Goal: Information Seeking & Learning: Check status

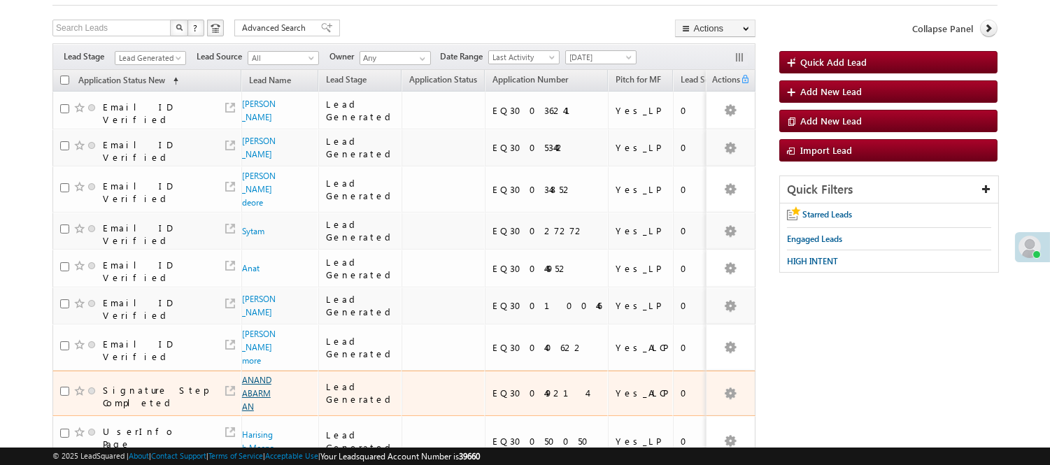
scroll to position [194, 0]
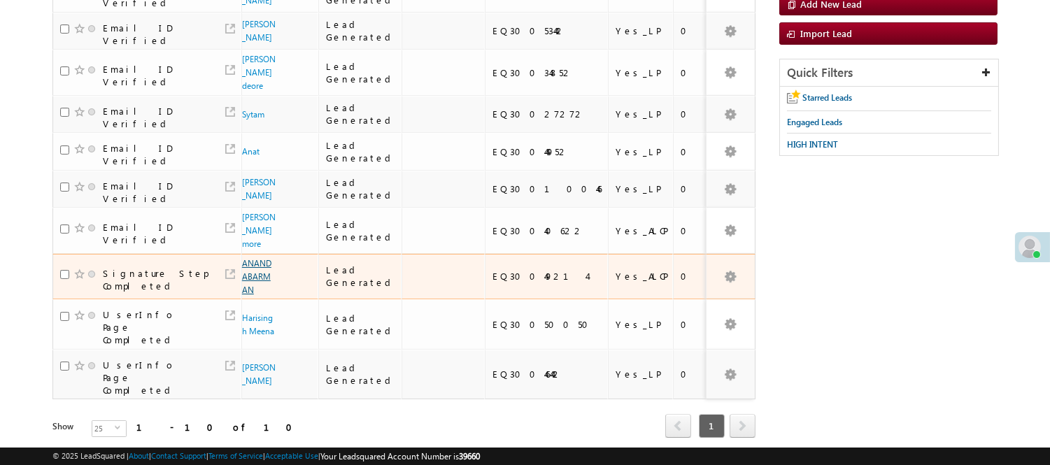
click at [260, 239] on tbody "Email ID Verified Abid Ansari Lead Generated EQ30036241 Yes_LP 0 xxxxx Email ID…" at bounding box center [486, 187] width 868 height 425
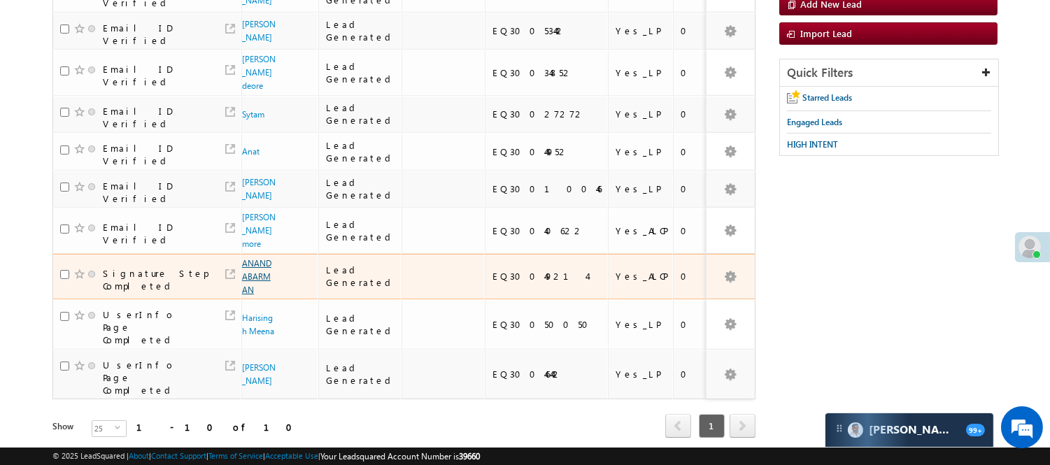
click at [253, 258] on link "ANANDABARMAN" at bounding box center [256, 276] width 29 height 37
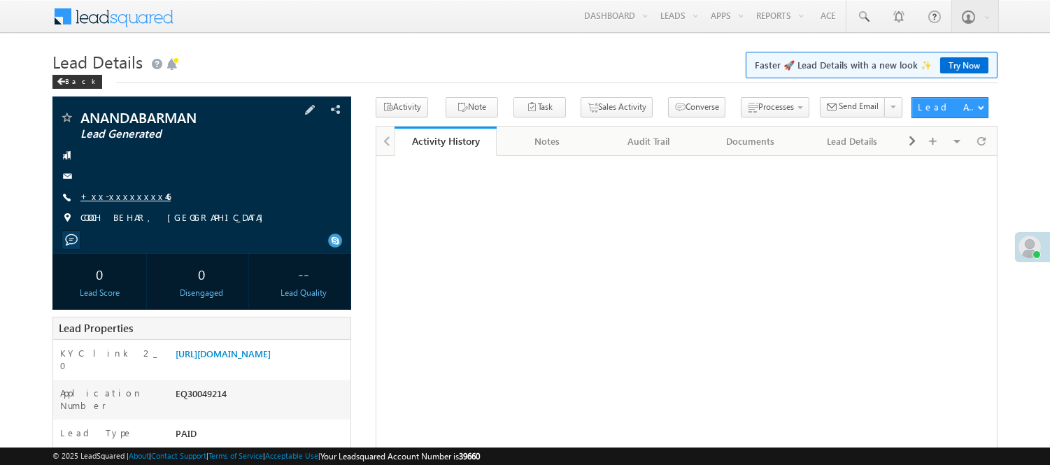
click at [138, 194] on link "+xx-xxxxxxxx46" at bounding box center [125, 196] width 90 height 12
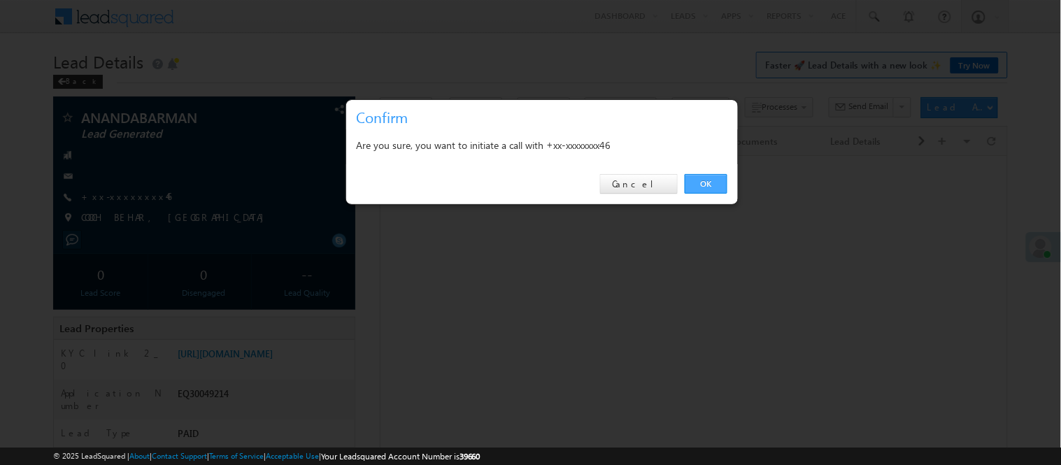
click at [703, 186] on link "OK" at bounding box center [706, 184] width 43 height 20
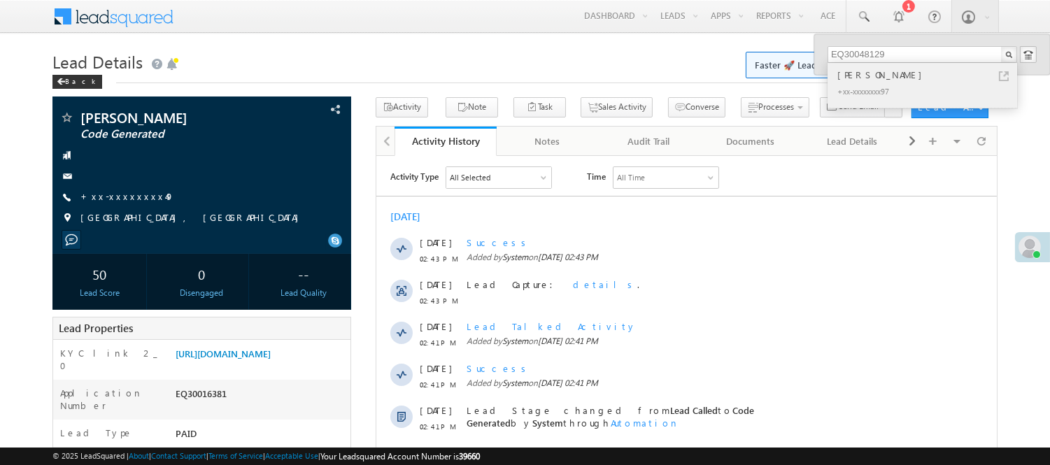
type input "EQ30048129"
click at [879, 78] on div "Anju Bala" at bounding box center [928, 74] width 187 height 15
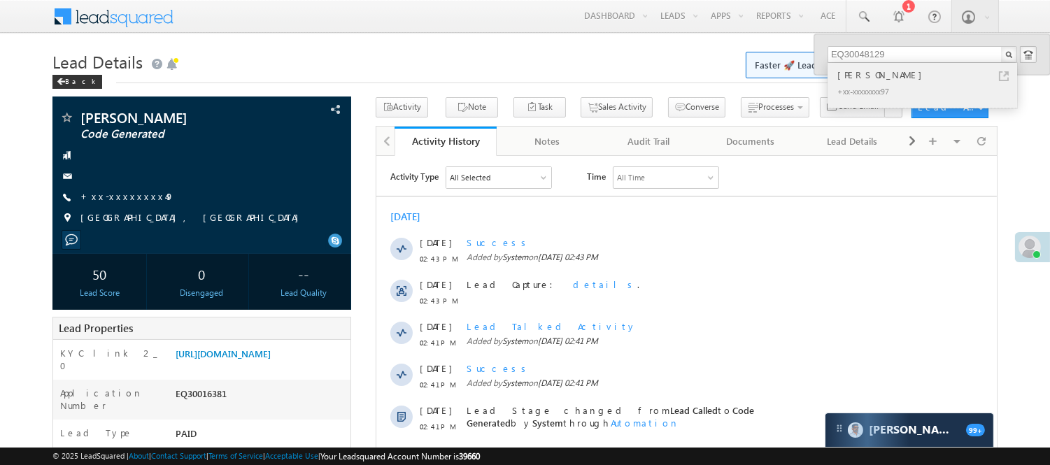
click at [876, 75] on div "Anju Bala" at bounding box center [928, 74] width 187 height 15
click at [849, 75] on div "Anju Bala" at bounding box center [928, 74] width 187 height 15
click at [126, 197] on link "+xx-xxxxxxxx49" at bounding box center [127, 196] width 94 height 12
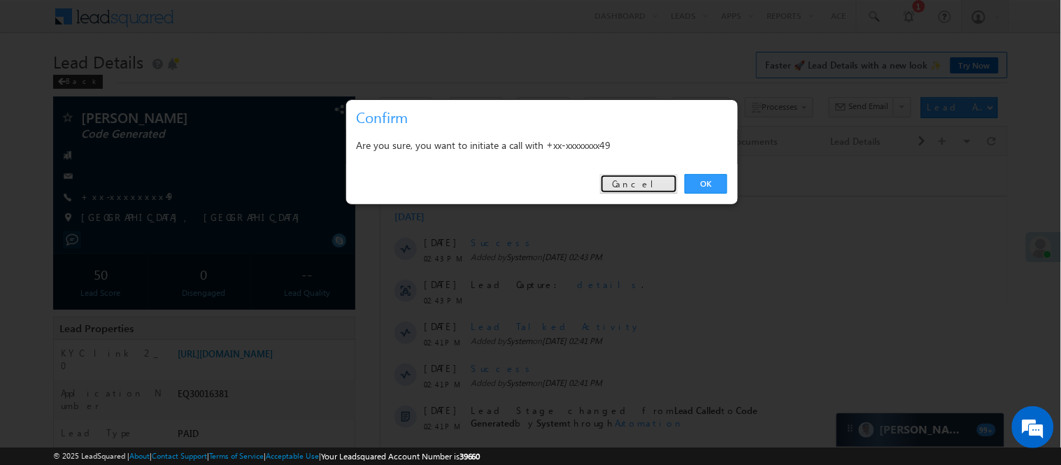
click at [632, 185] on link "Cancel" at bounding box center [639, 184] width 78 height 20
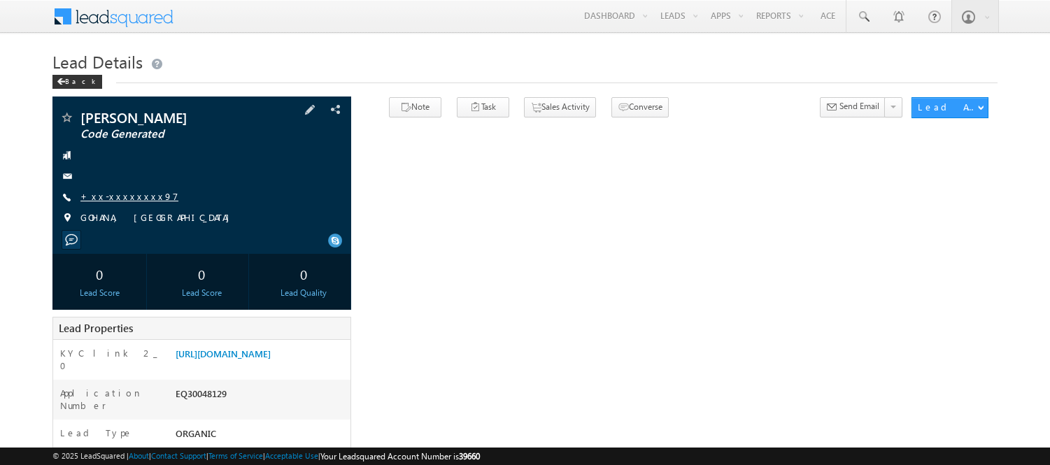
click at [136, 197] on link "+xx-xxxxxxxx97" at bounding box center [129, 196] width 98 height 12
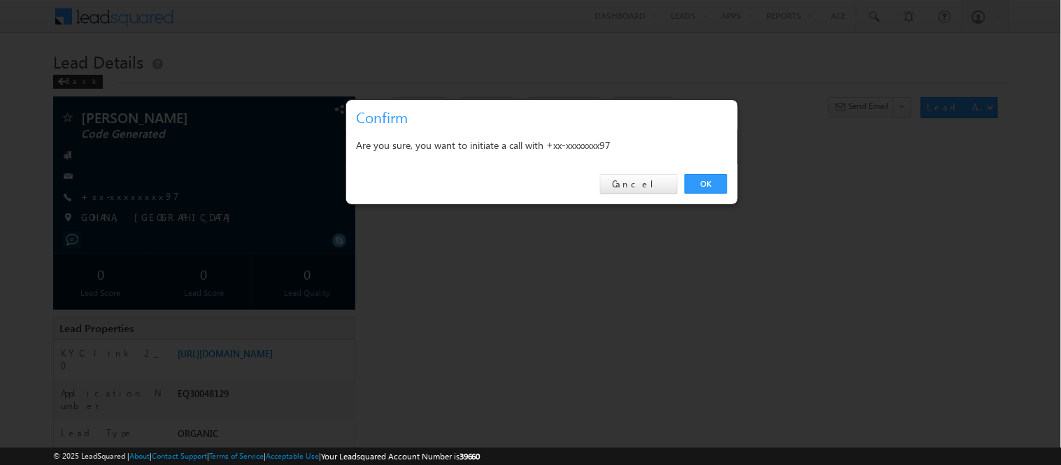
click at [700, 178] on link "OK" at bounding box center [706, 184] width 43 height 20
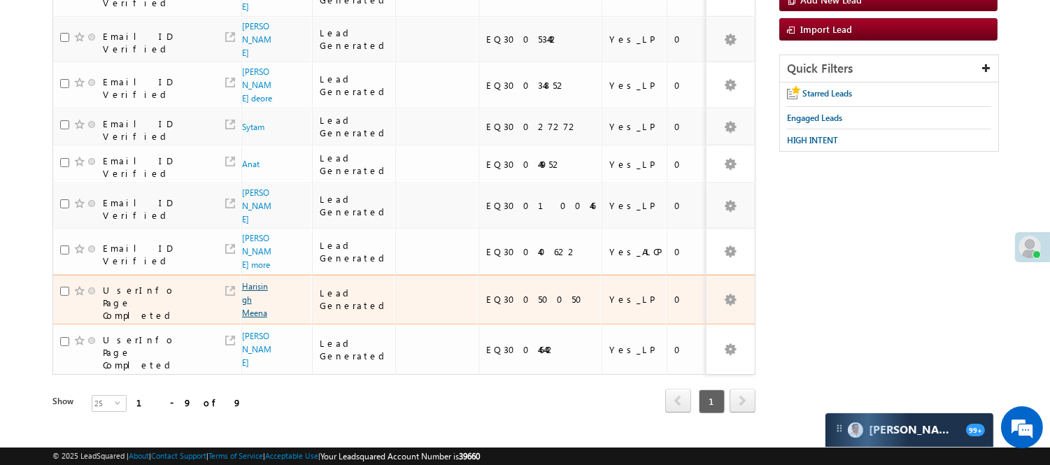
scroll to position [233, 0]
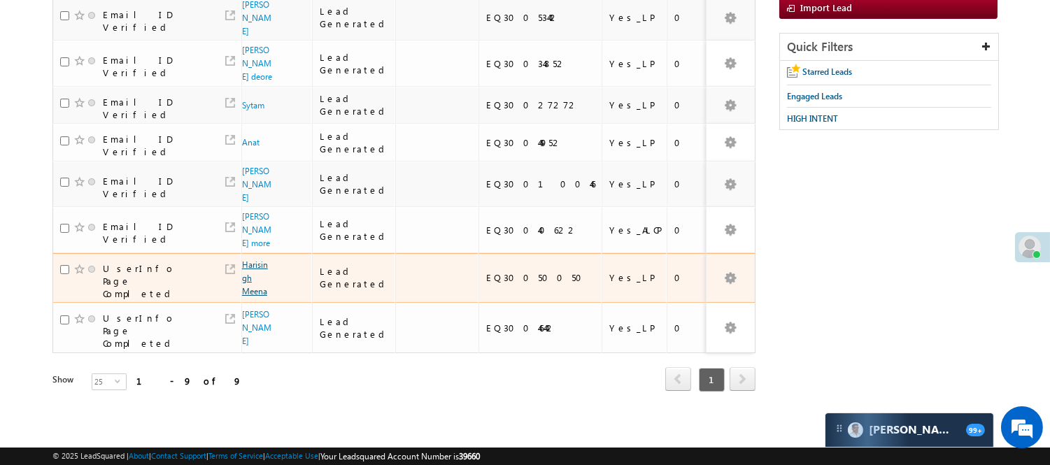
click at [255, 278] on link "Harisingh Meena" at bounding box center [255, 278] width 26 height 37
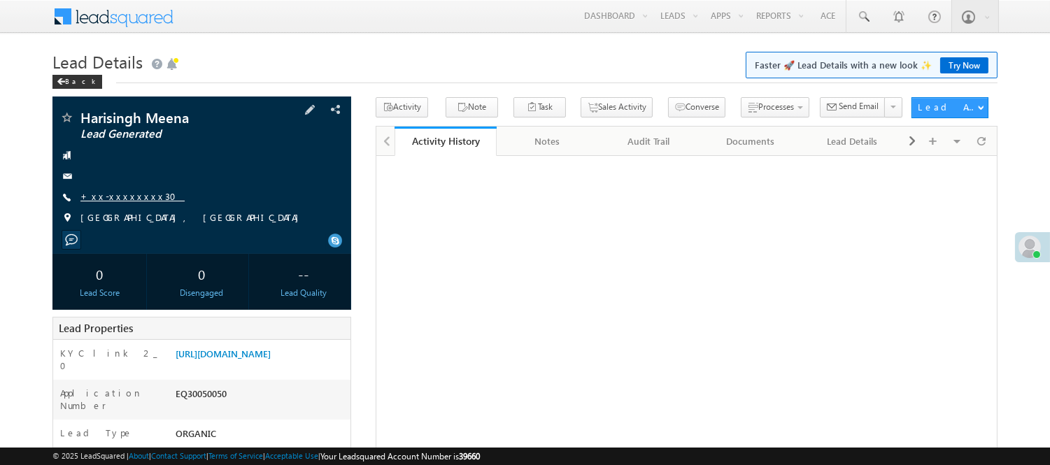
click at [92, 192] on link "+xx-xxxxxxxx30" at bounding box center [132, 196] width 104 height 12
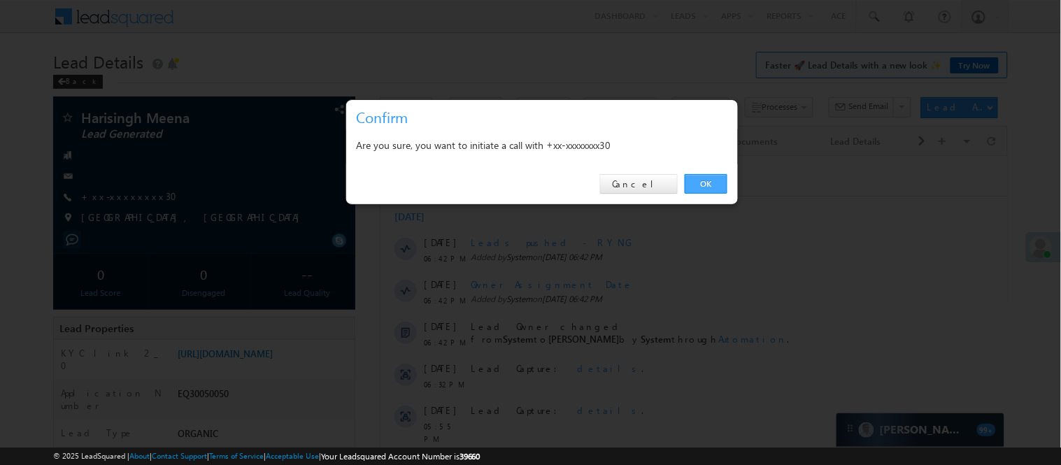
click at [698, 183] on link "OK" at bounding box center [706, 184] width 43 height 20
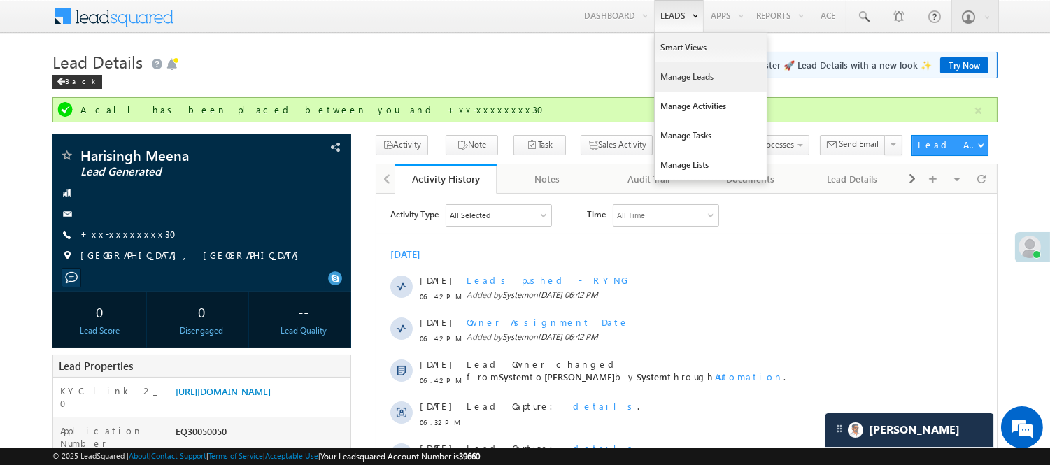
click at [688, 73] on link "Manage Leads" at bounding box center [711, 76] width 112 height 29
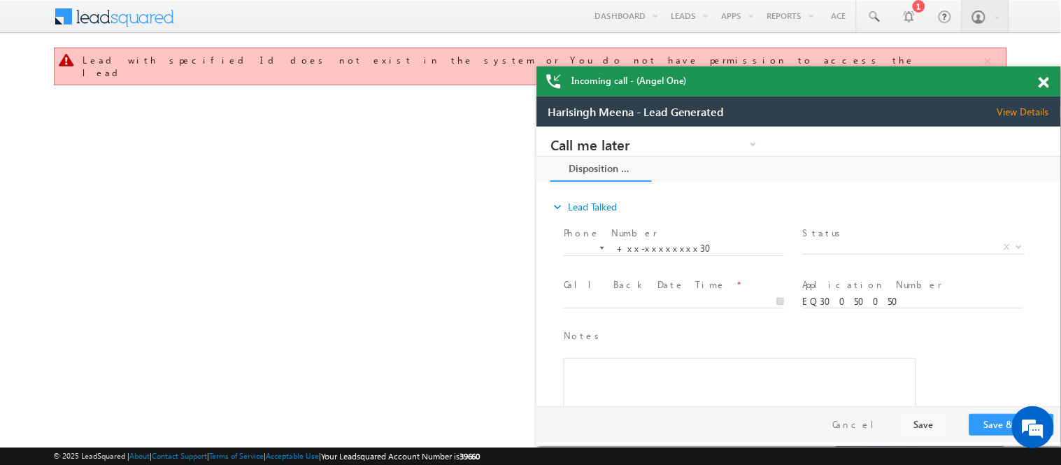
click at [1044, 82] on span at bounding box center [1044, 83] width 10 height 12
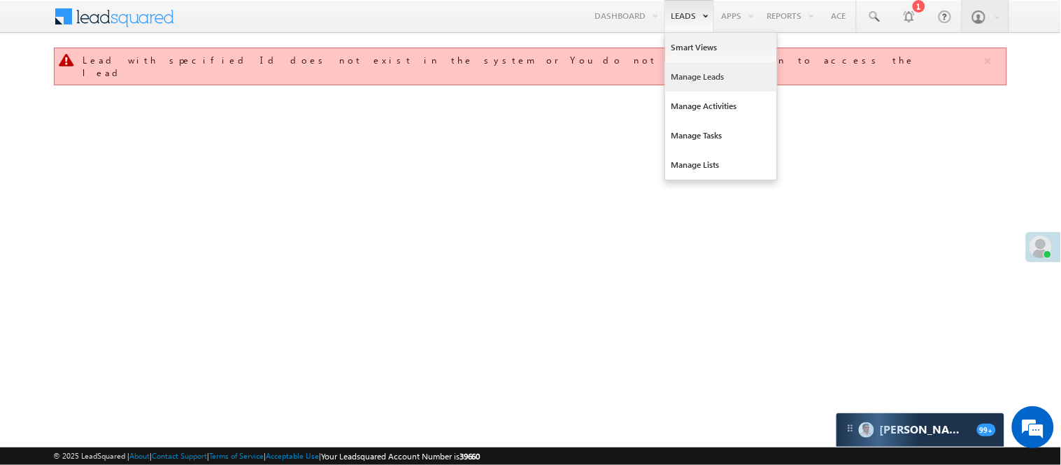
click at [695, 69] on link "Manage Leads" at bounding box center [721, 76] width 112 height 29
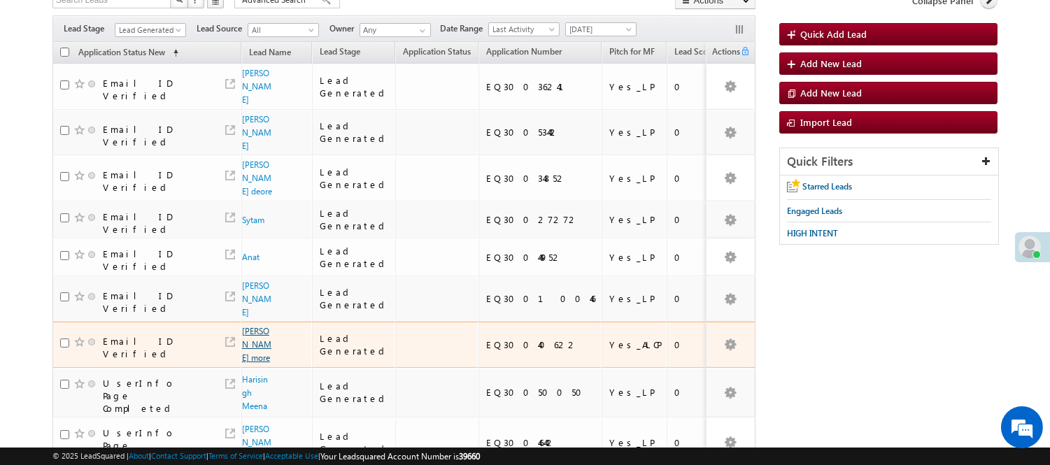
scroll to position [155, 0]
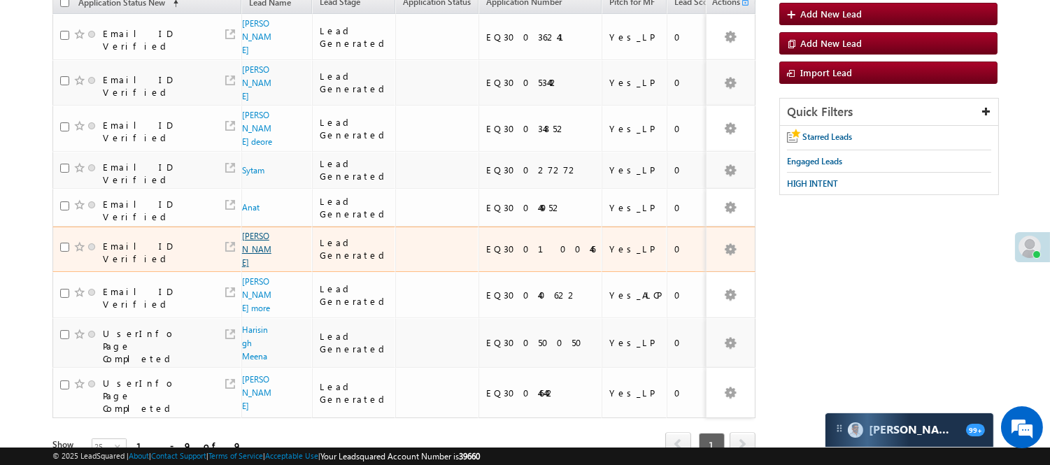
click at [248, 231] on link "Pukhraj nath" at bounding box center [256, 249] width 29 height 37
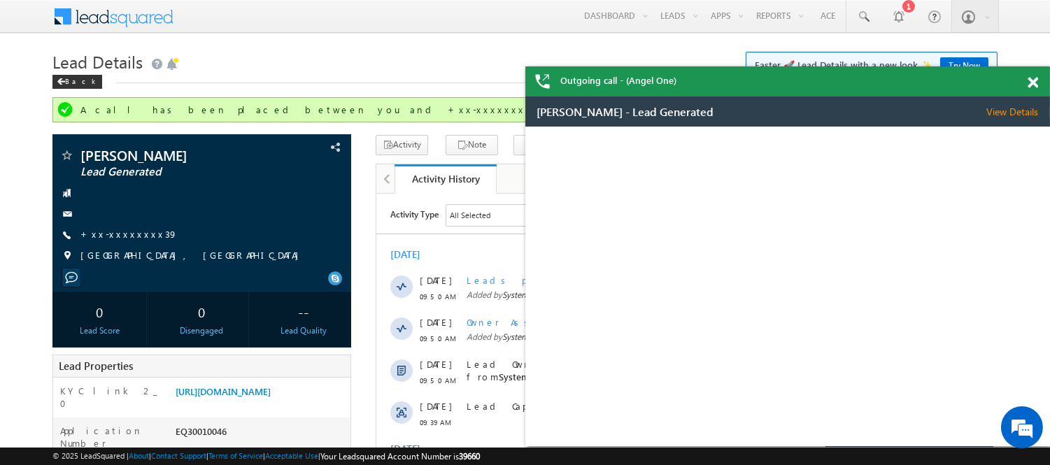
click at [1029, 81] on span at bounding box center [1033, 83] width 10 height 12
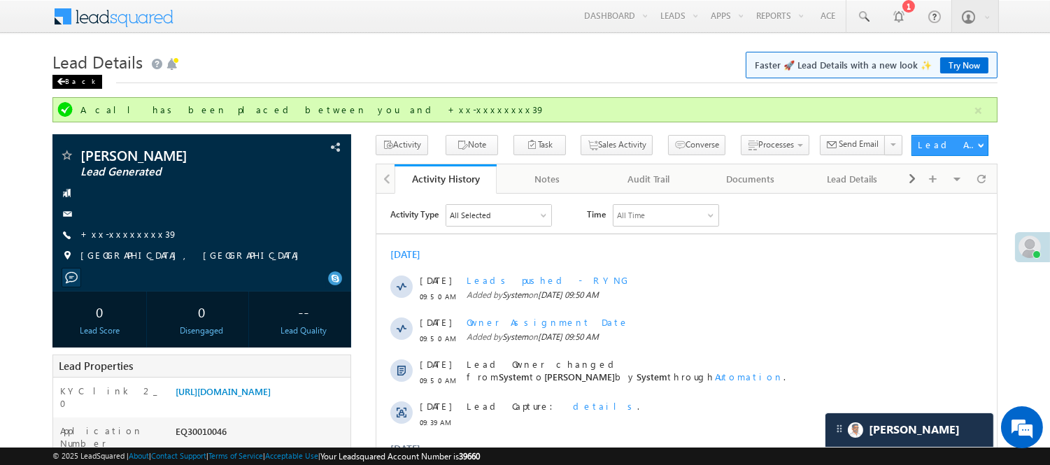
click at [77, 84] on div "Back" at bounding box center [77, 82] width 50 height 14
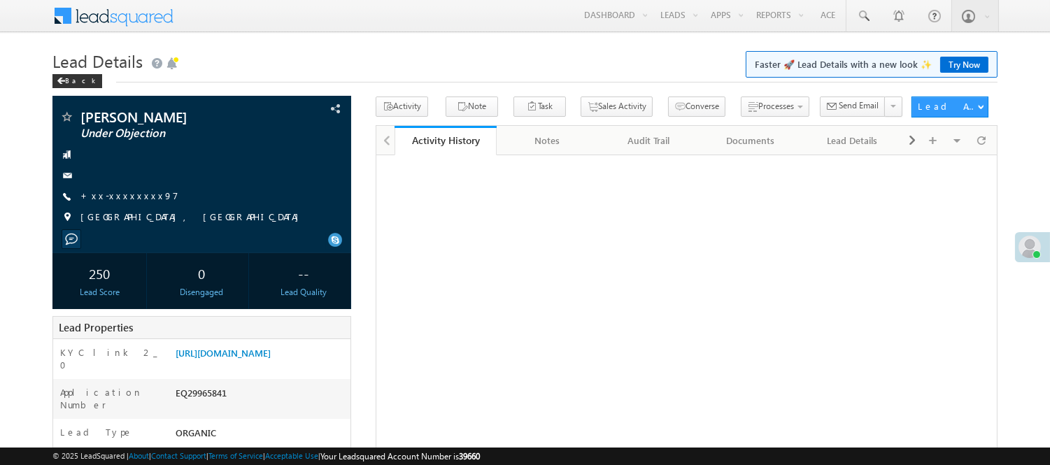
scroll to position [1, 0]
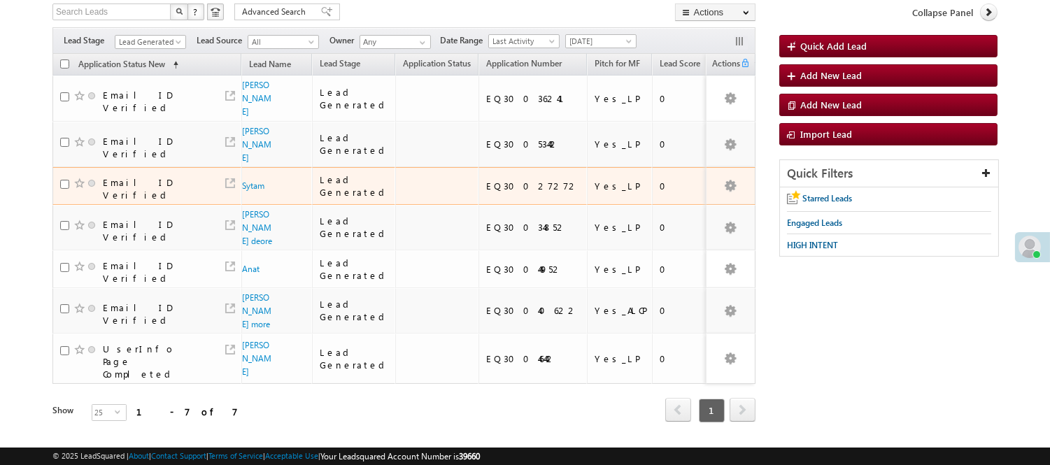
scroll to position [150, 0]
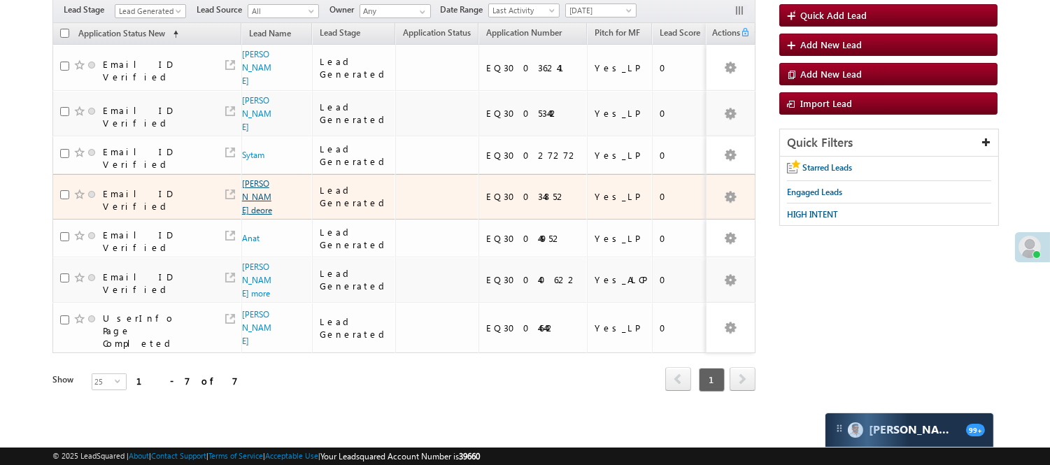
click at [243, 178] on link "[PERSON_NAME] deore" at bounding box center [257, 196] width 30 height 37
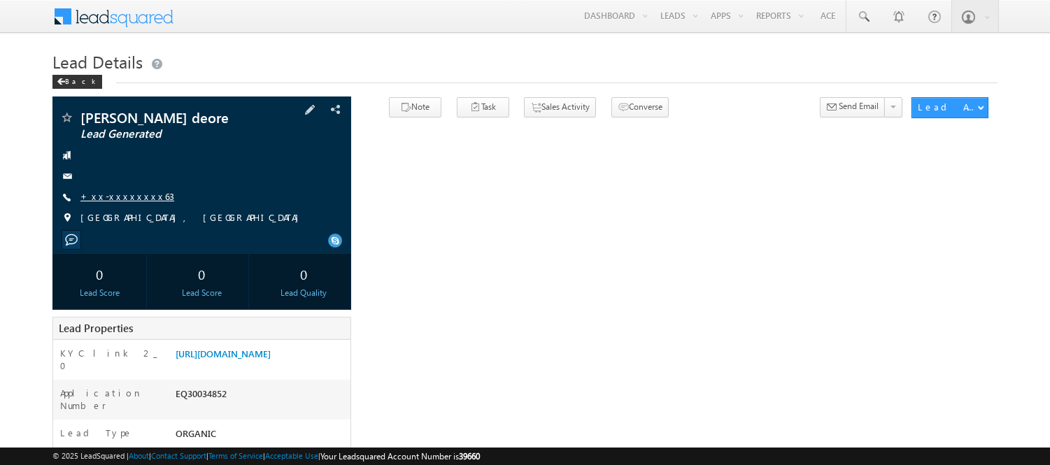
click at [114, 200] on link "+xx-xxxxxxxx63" at bounding box center [127, 196] width 94 height 12
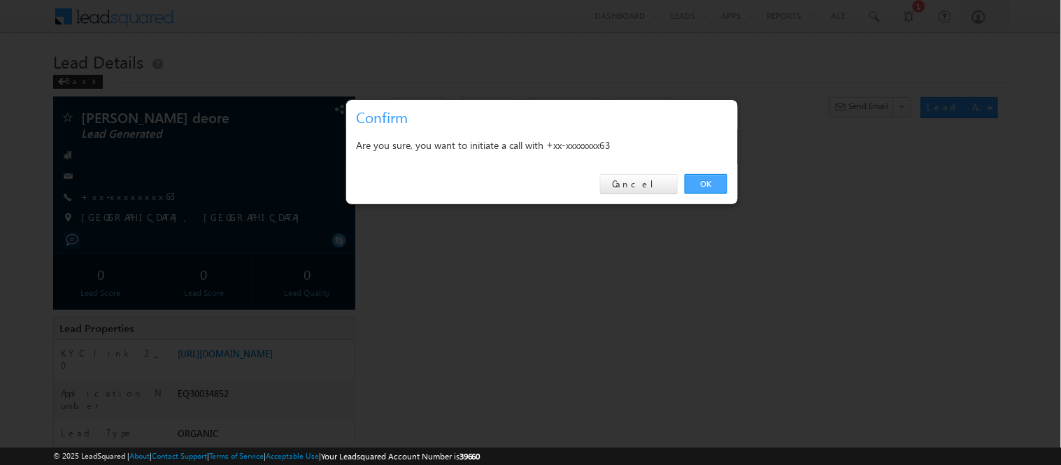
click at [705, 182] on link "OK" at bounding box center [706, 184] width 43 height 20
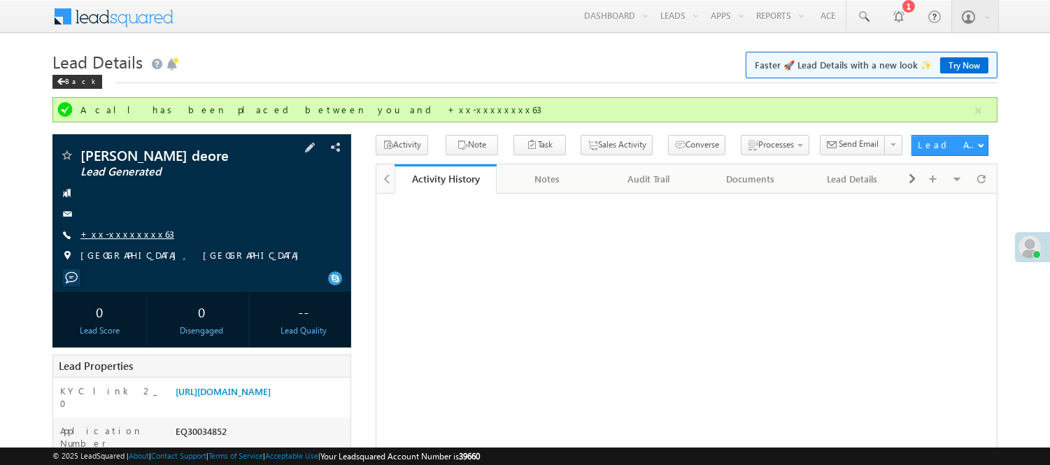
click at [135, 240] on link "+xx-xxxxxxxx63" at bounding box center [127, 234] width 94 height 12
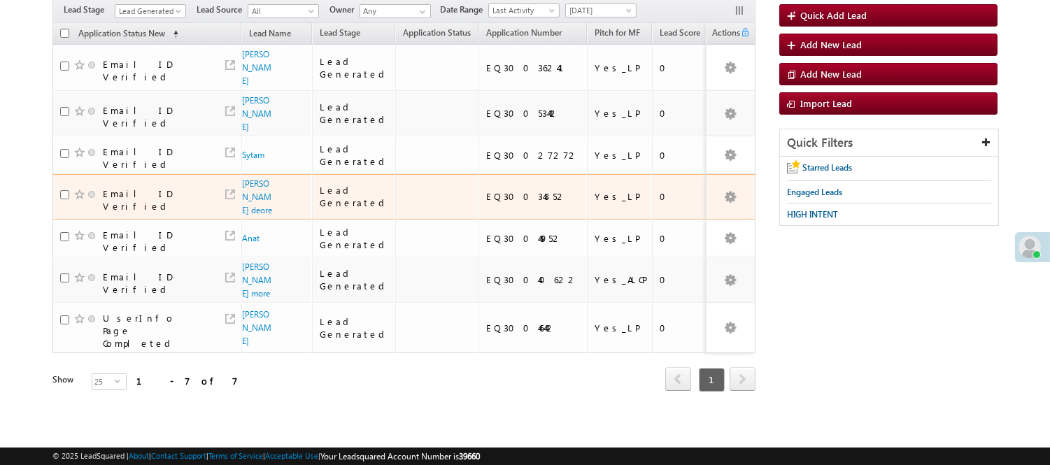
scroll to position [150, 0]
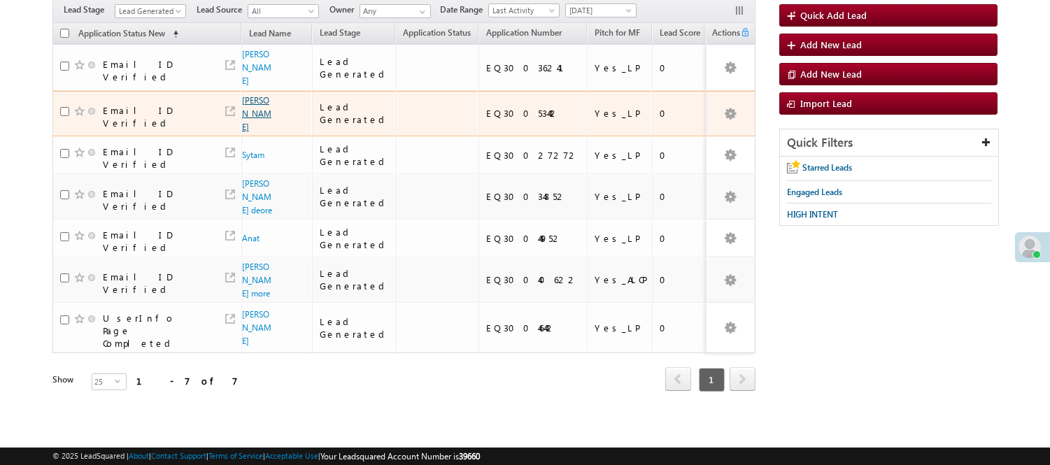
click at [255, 95] on link "[PERSON_NAME]" at bounding box center [256, 113] width 29 height 37
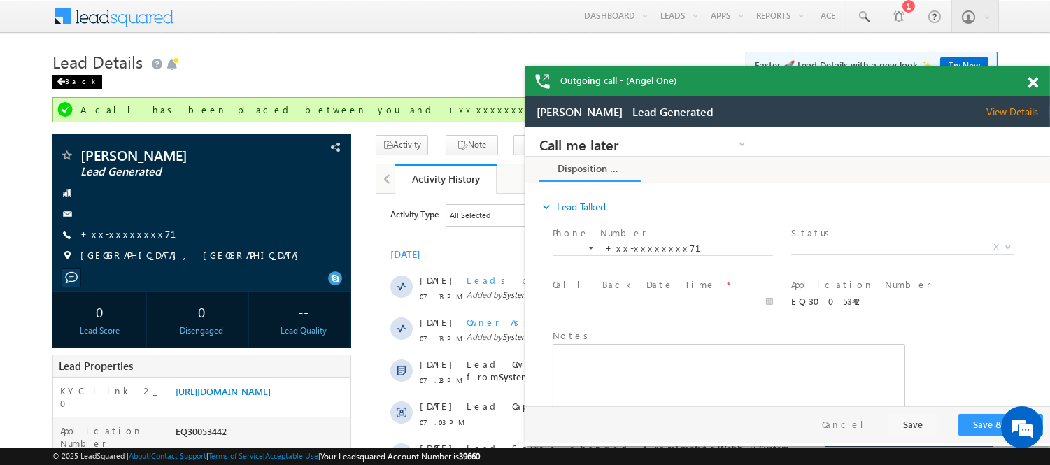
click at [74, 78] on div "Back" at bounding box center [77, 82] width 50 height 14
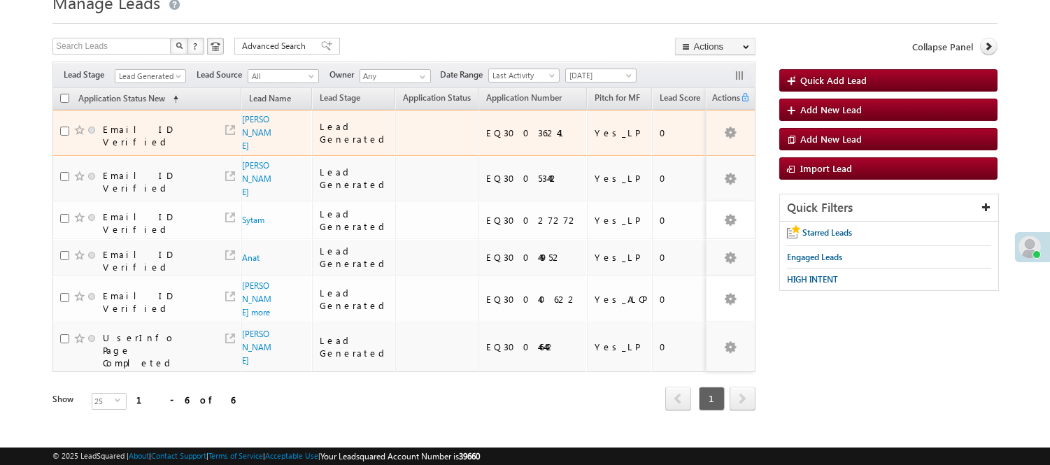
scroll to position [78, 0]
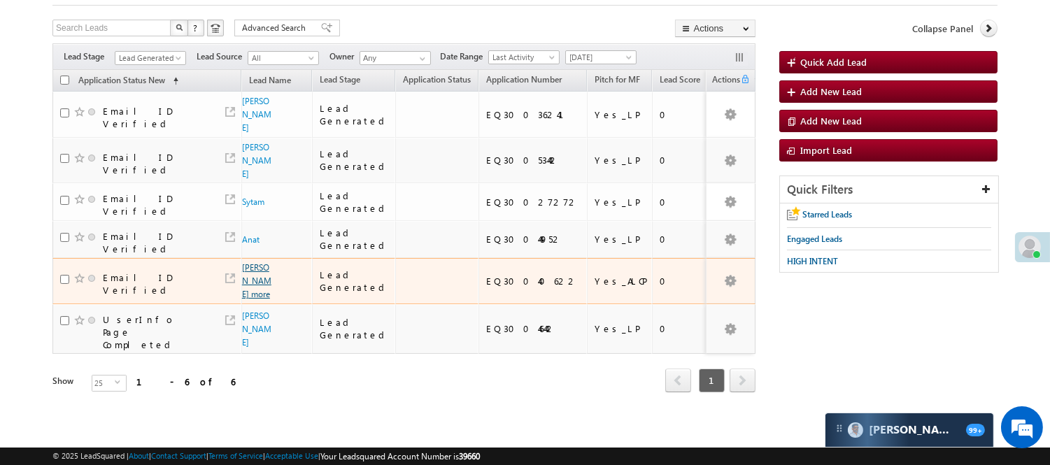
click at [252, 262] on link "Atharv shashikant more" at bounding box center [256, 280] width 29 height 37
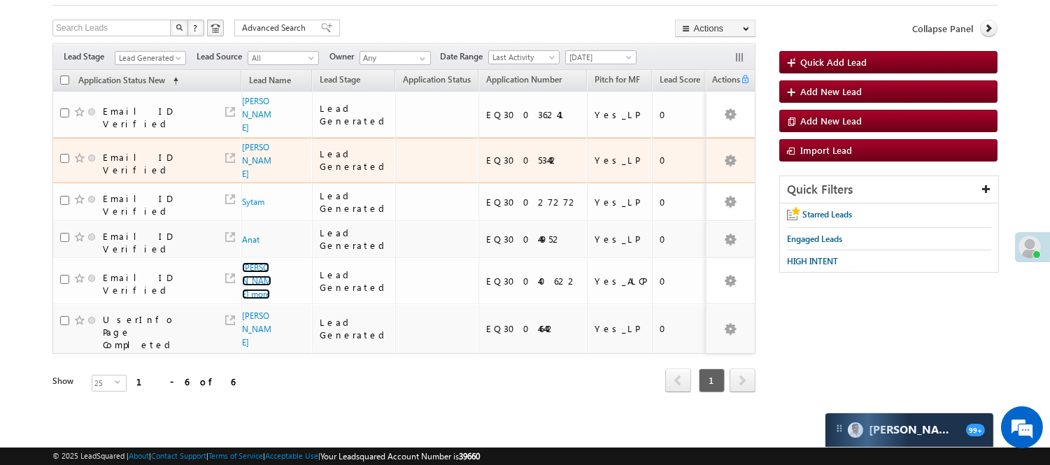
scroll to position [0, 0]
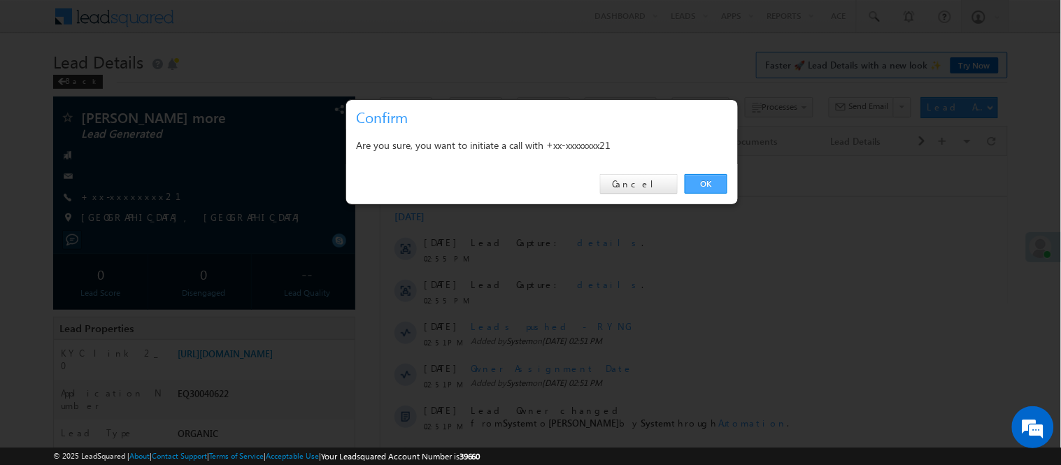
click at [712, 177] on link "OK" at bounding box center [706, 184] width 43 height 20
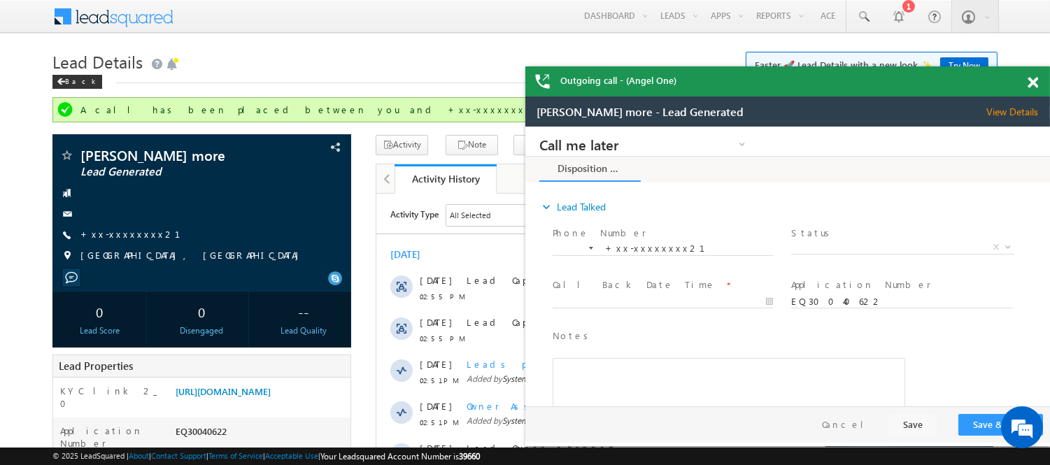
click at [1040, 80] on div at bounding box center [1040, 79] width 19 height 27
click at [1036, 83] on span at bounding box center [1033, 83] width 10 height 12
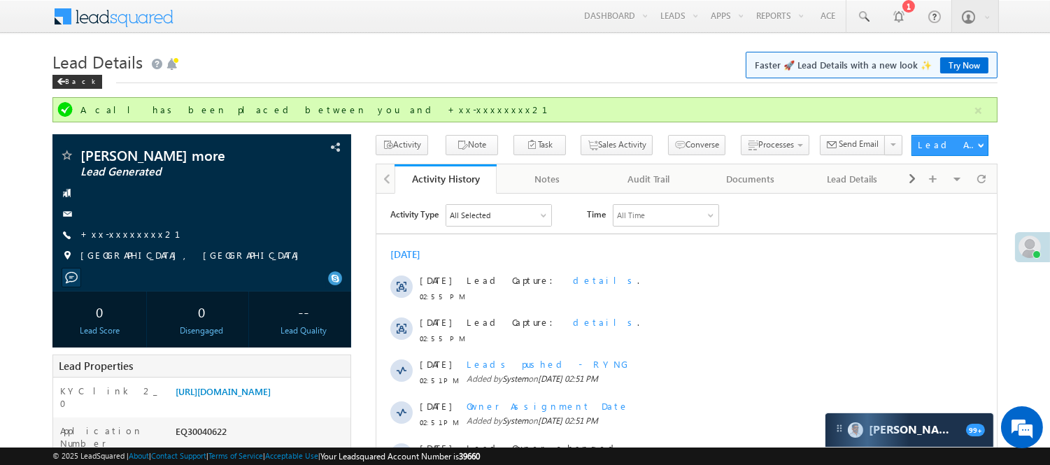
click at [605, 75] on div "Back" at bounding box center [524, 78] width 945 height 9
click at [588, 64] on h1 "Lead Details Faster 🚀 Lead Details with a new look ✨ Try Now" at bounding box center [524, 60] width 945 height 27
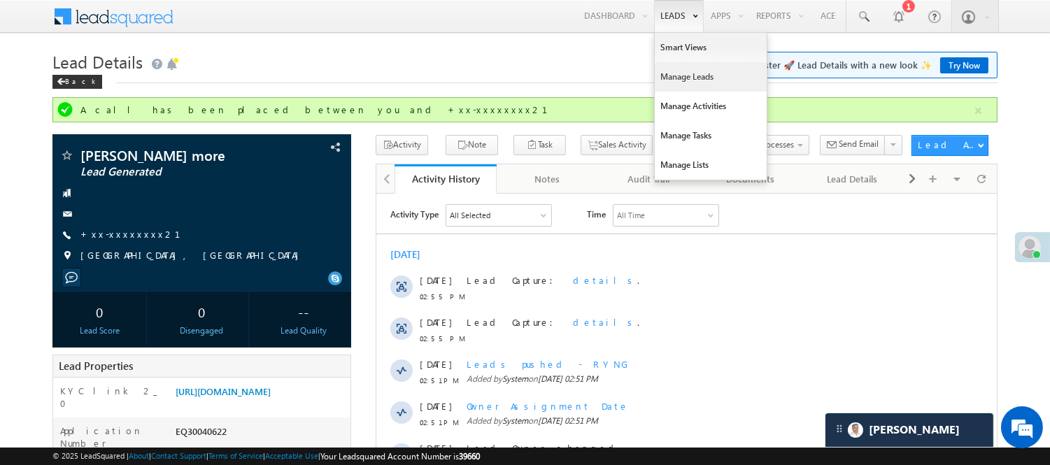
click at [695, 72] on link "Manage Leads" at bounding box center [711, 76] width 112 height 29
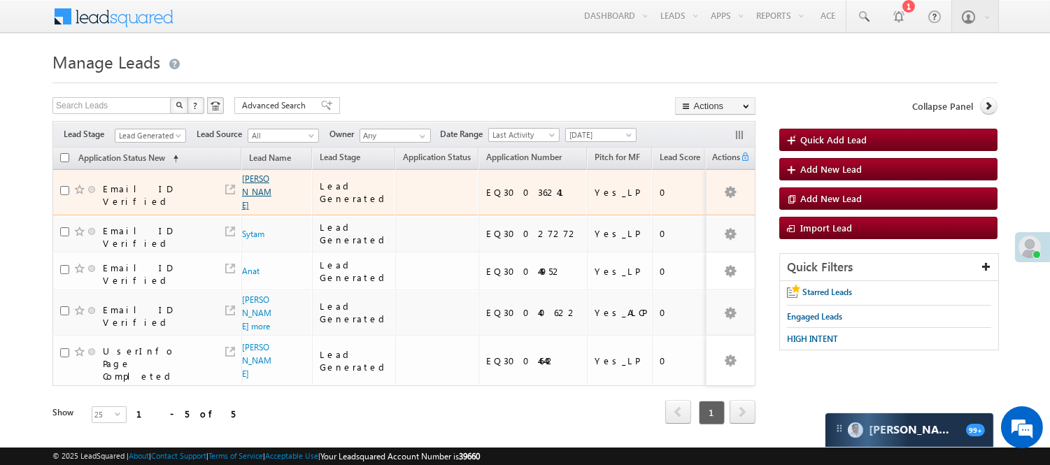
click at [254, 189] on link "Abid Ansari" at bounding box center [256, 191] width 29 height 37
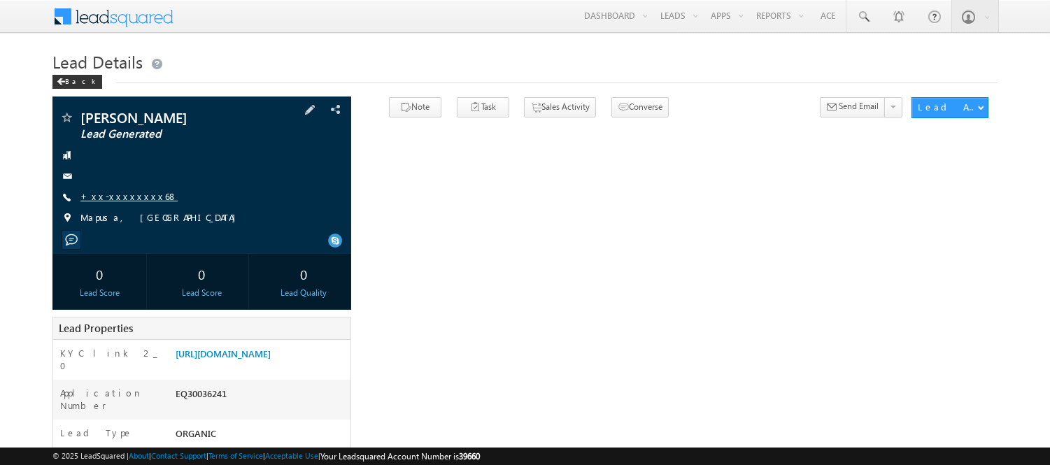
click at [89, 198] on link "+xx-xxxxxxxx68" at bounding box center [128, 196] width 97 height 12
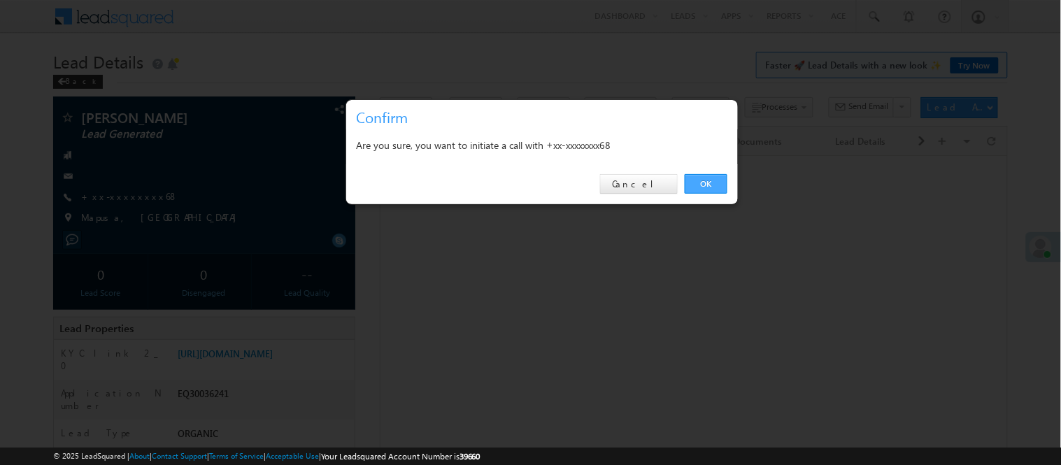
click at [693, 182] on link "OK" at bounding box center [706, 184] width 43 height 20
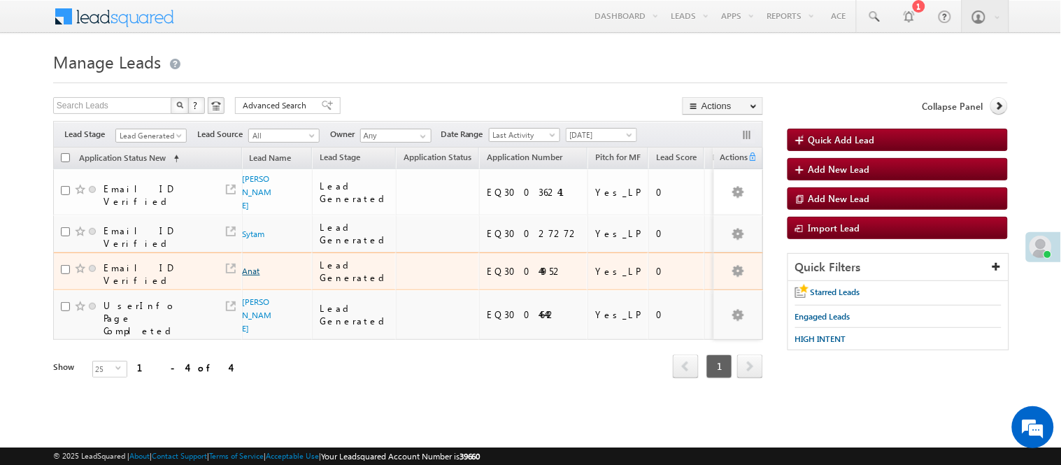
click at [257, 266] on link "Anat" at bounding box center [251, 271] width 17 height 10
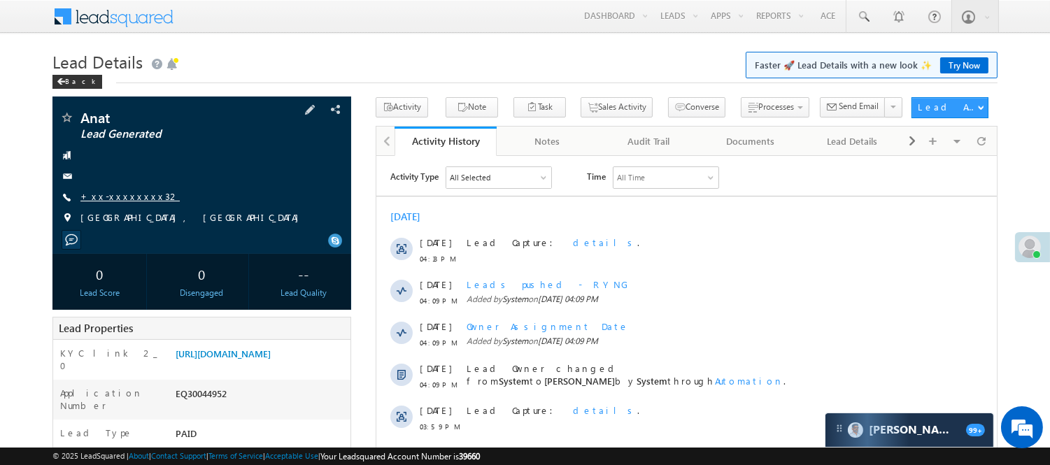
click at [125, 193] on link "+xx-xxxxxxxx32" at bounding box center [129, 196] width 99 height 12
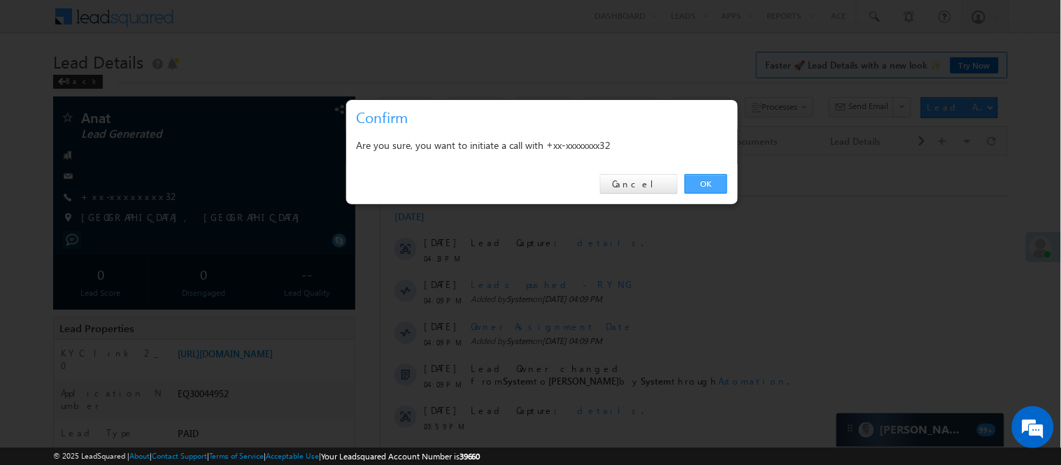
click at [697, 177] on link "OK" at bounding box center [706, 184] width 43 height 20
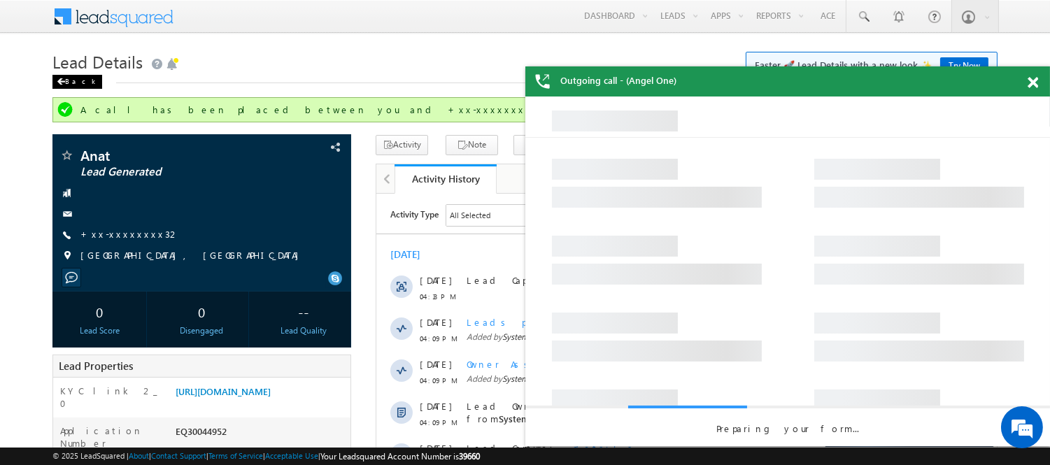
click at [77, 84] on div "Back" at bounding box center [77, 82] width 50 height 14
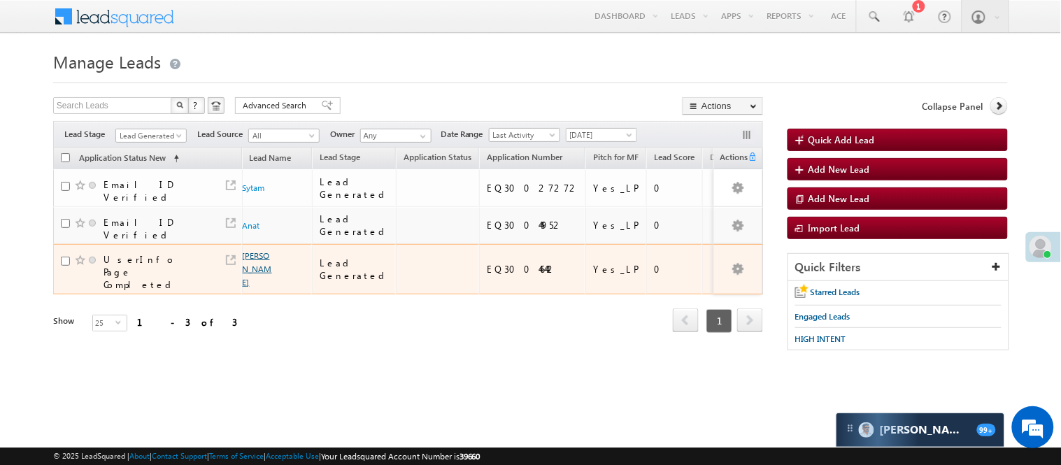
click at [248, 250] on link "[PERSON_NAME]" at bounding box center [257, 268] width 29 height 37
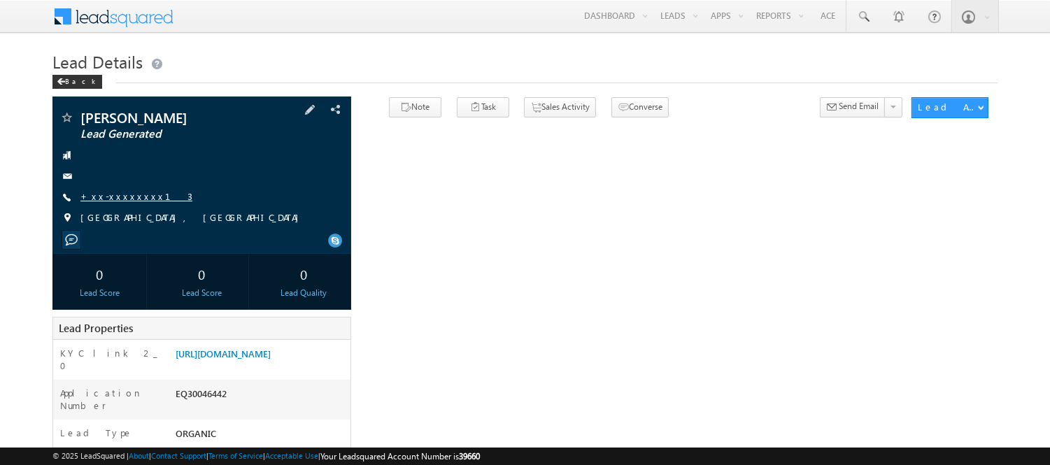
click at [122, 199] on link "+xx-xxxxxxxx13" at bounding box center [136, 196] width 112 height 12
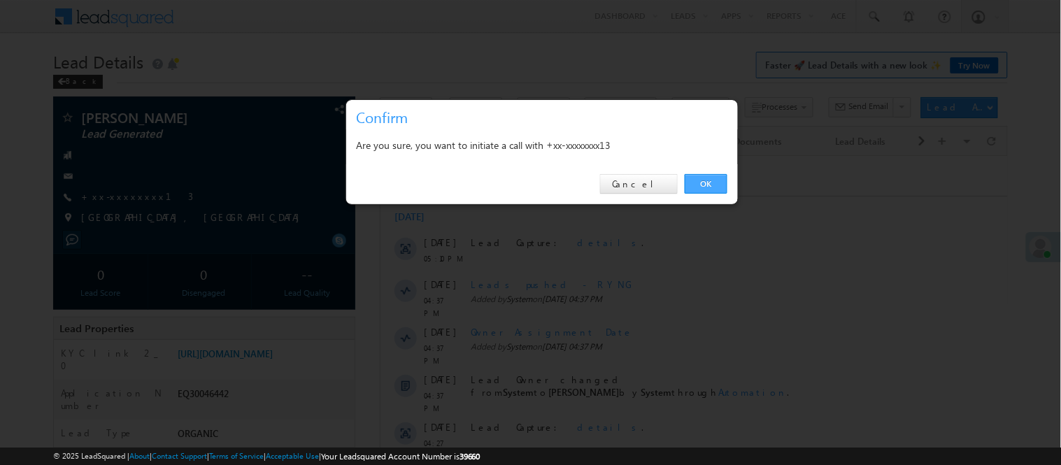
click at [725, 189] on link "OK" at bounding box center [706, 184] width 43 height 20
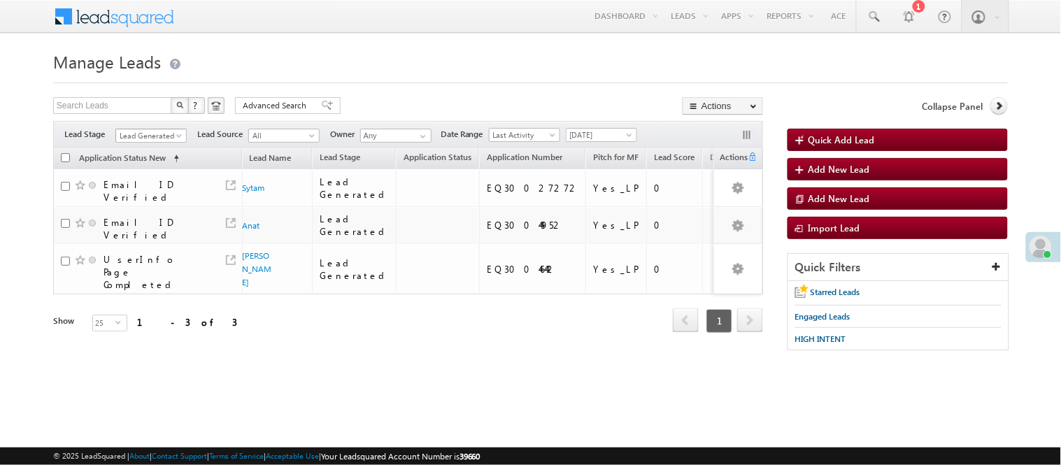
click at [159, 133] on span "Lead Generated" at bounding box center [149, 135] width 66 height 13
click at [156, 148] on link "Lead Generated" at bounding box center [151, 151] width 71 height 13
click at [158, 131] on span "Lead Generated" at bounding box center [149, 135] width 66 height 13
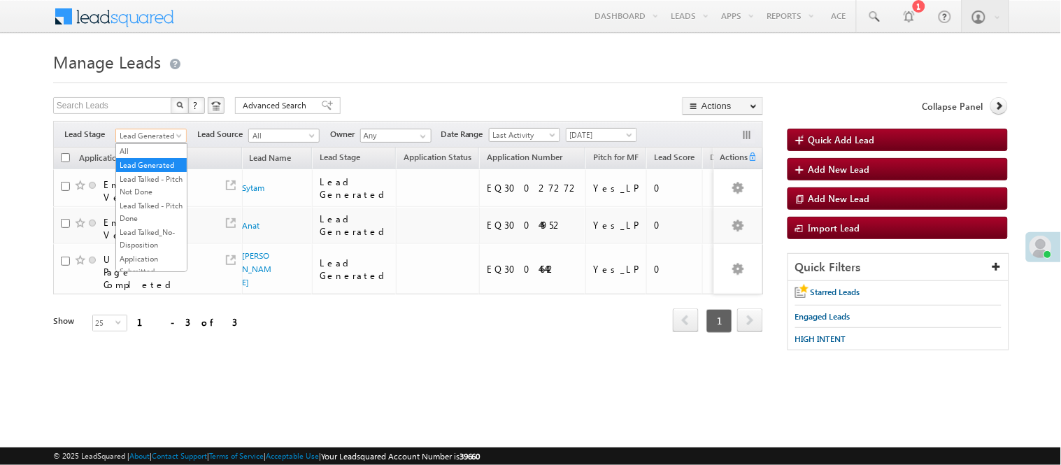
click at [164, 141] on span "Lead Generated" at bounding box center [149, 135] width 66 height 13
click at [164, 138] on span "Lead Generated" at bounding box center [149, 135] width 66 height 13
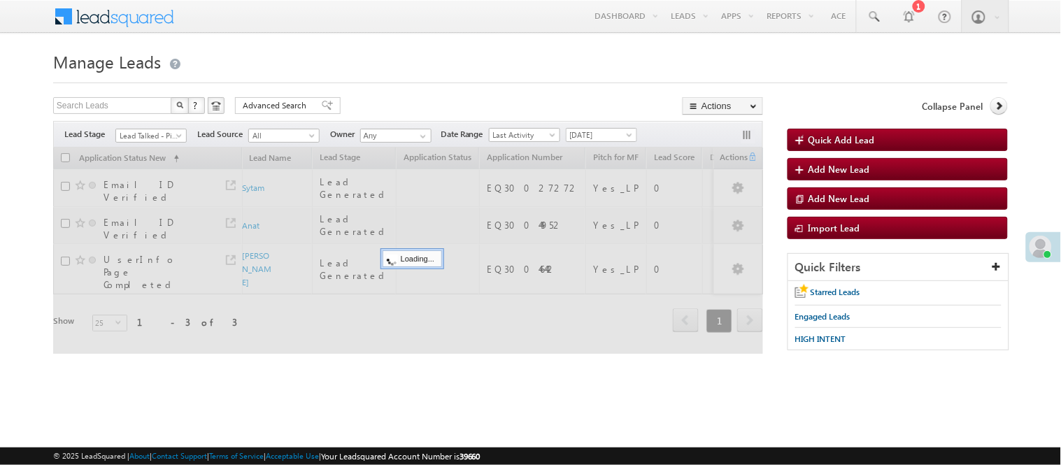
click at [400, 71] on h1 "Manage Leads" at bounding box center [530, 60] width 955 height 27
drag, startPoint x: 149, startPoint y: 125, endPoint x: 149, endPoint y: 140, distance: 15.4
click at [149, 140] on span "Lead Generated" at bounding box center [149, 135] width 66 height 13
click at [158, 136] on span "Lead Generated" at bounding box center [149, 135] width 66 height 13
click at [157, 134] on span "Lead Generated" at bounding box center [149, 135] width 66 height 13
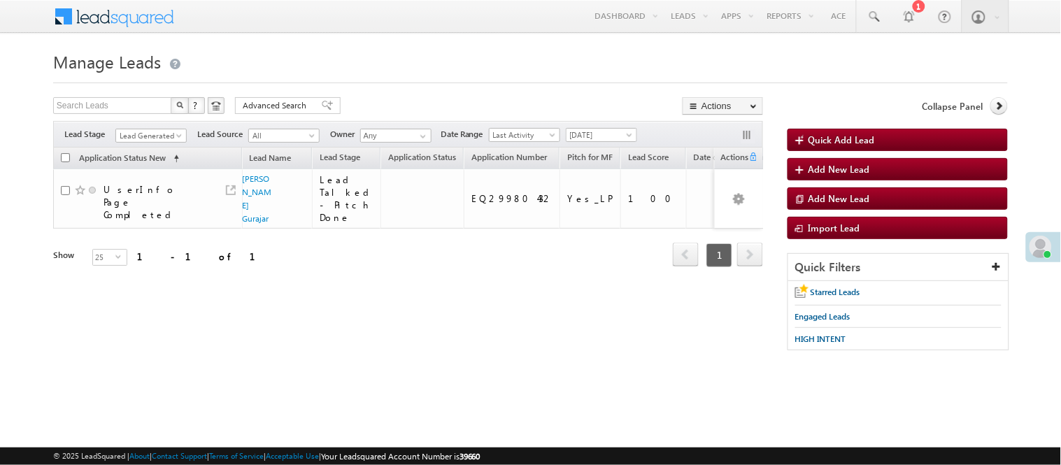
click at [157, 134] on span "Lead Generated" at bounding box center [149, 135] width 66 height 13
click at [155, 130] on span "Lead Generated" at bounding box center [149, 135] width 66 height 13
click at [144, 230] on link "Code Generated" at bounding box center [151, 236] width 71 height 13
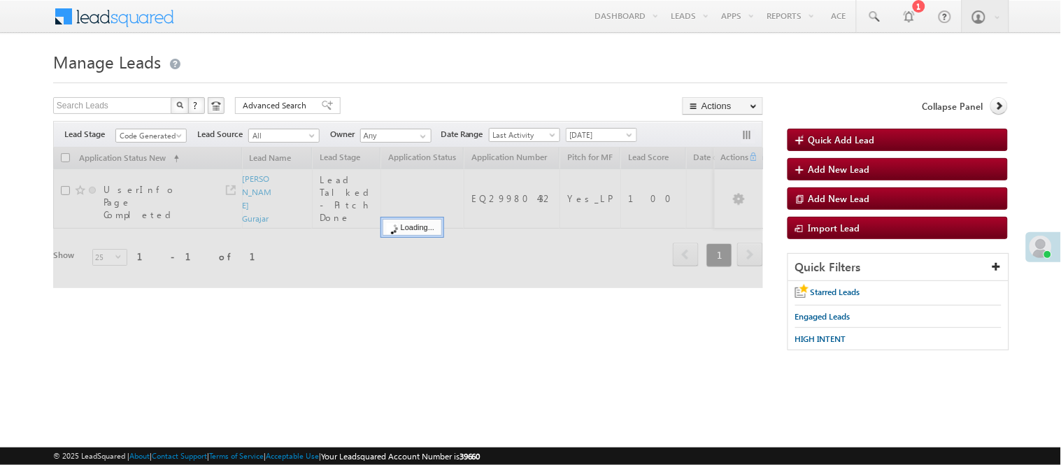
click at [354, 83] on div at bounding box center [530, 78] width 955 height 9
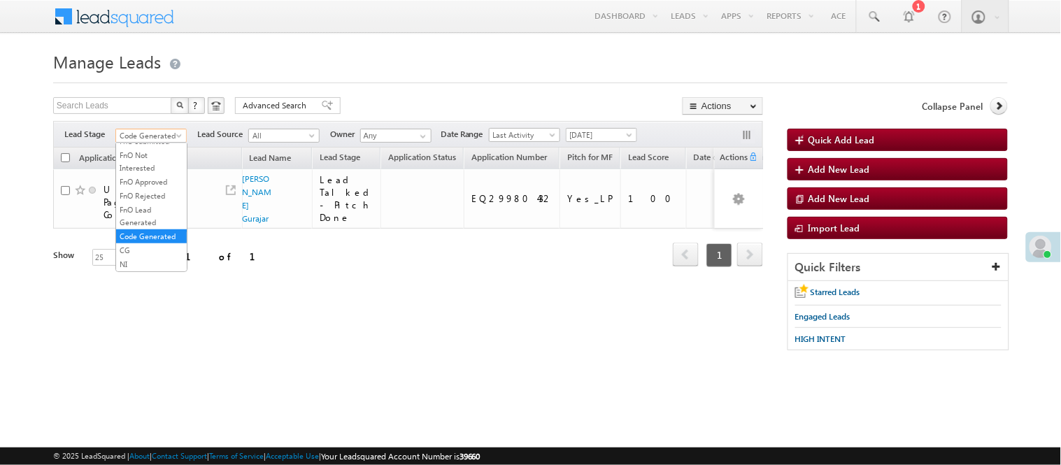
click at [151, 136] on span "Code Generated" at bounding box center [149, 135] width 66 height 13
click at [161, 175] on li "FnO Approved" at bounding box center [151, 182] width 71 height 14
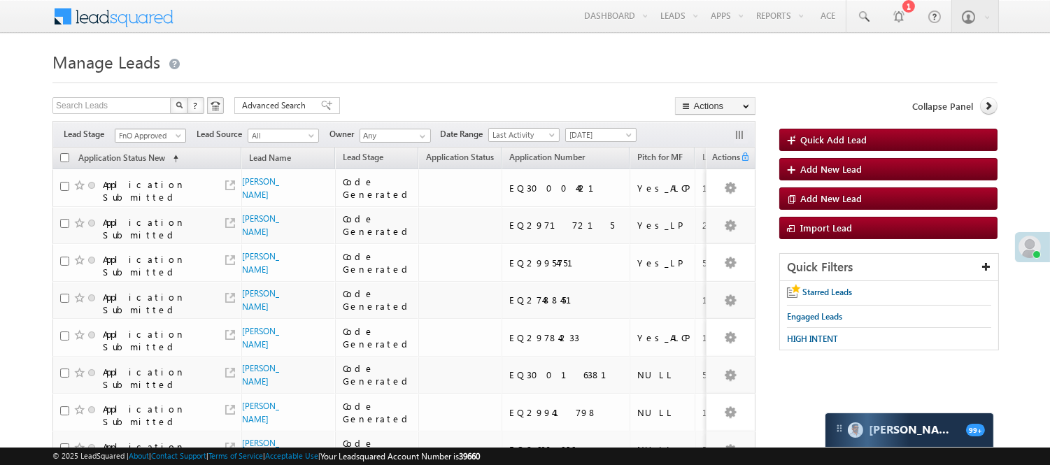
click at [395, 54] on h1 "Manage Leads" at bounding box center [524, 60] width 945 height 27
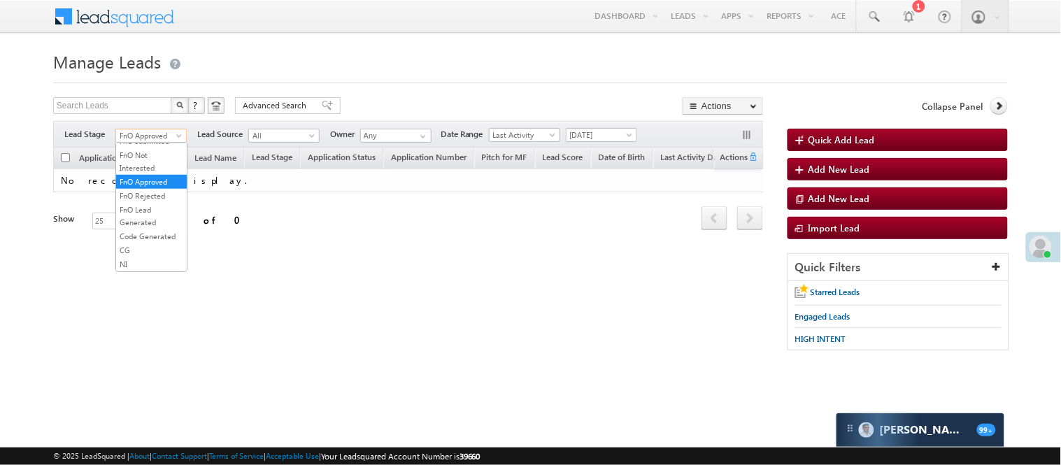
click at [177, 133] on span at bounding box center [180, 138] width 11 height 11
drag, startPoint x: 155, startPoint y: 227, endPoint x: 389, endPoint y: 97, distance: 268.4
click at [155, 230] on link "Code Generated" at bounding box center [151, 236] width 71 height 13
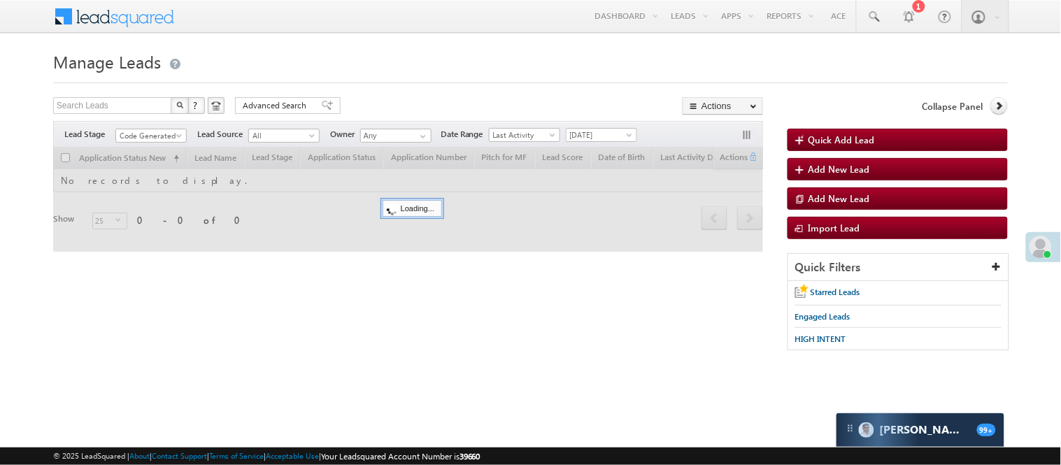
click at [411, 87] on form "Manage Leads Quick Add Lead Search Leads X ? 0 results found Advanced Search Ad…" at bounding box center [530, 206] width 955 height 318
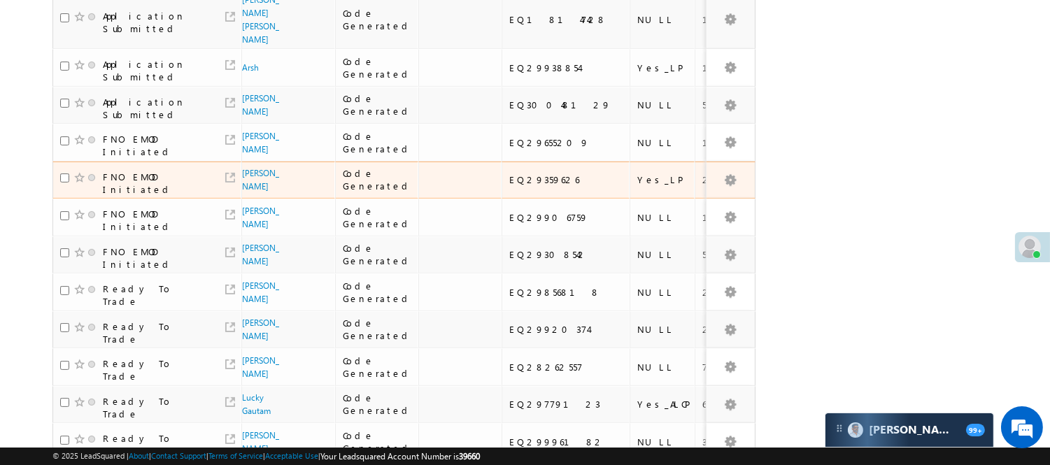
scroll to position [0, 0]
